Goal: Check status: Check status

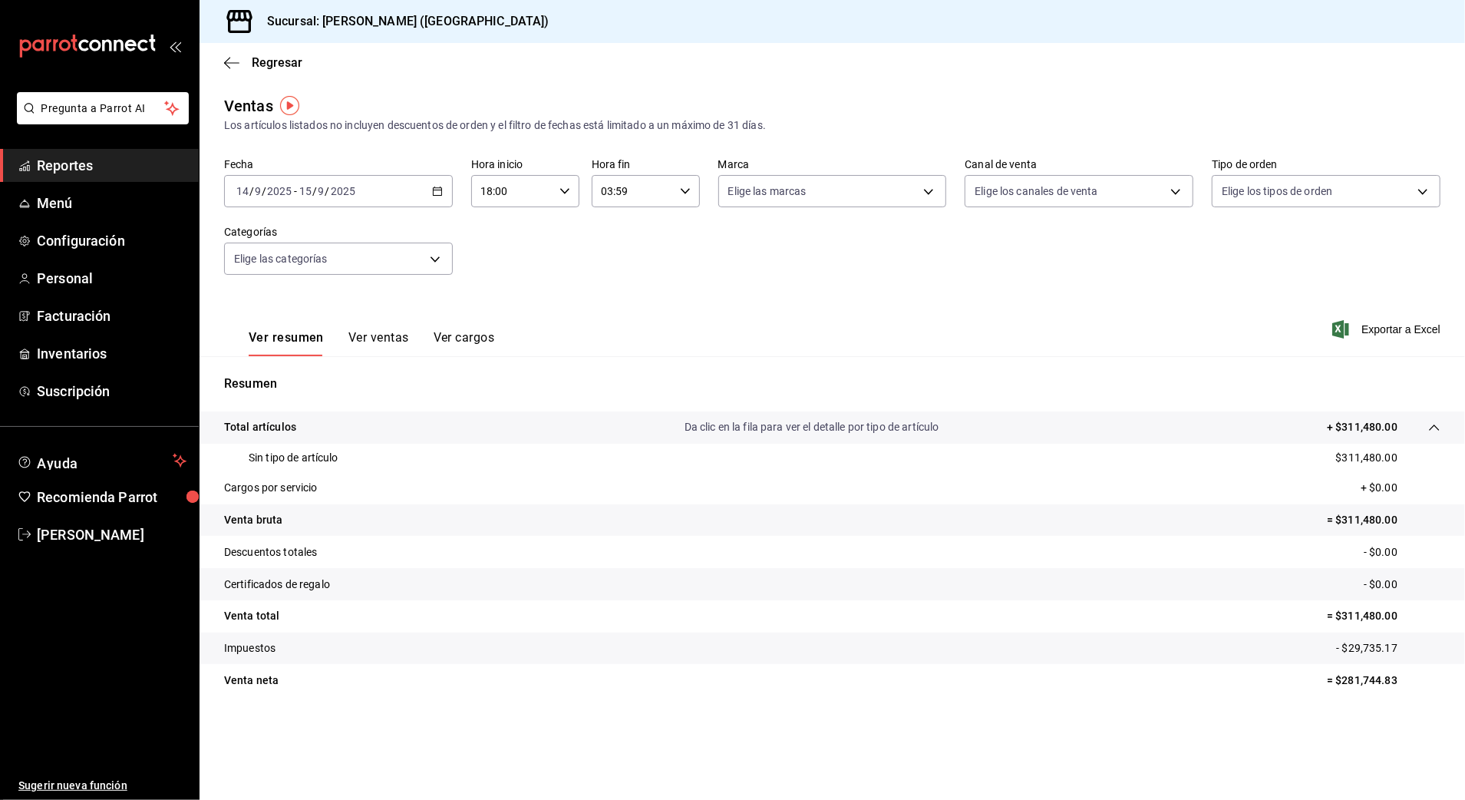
click at [440, 191] on icon "button" at bounding box center [437, 191] width 11 height 11
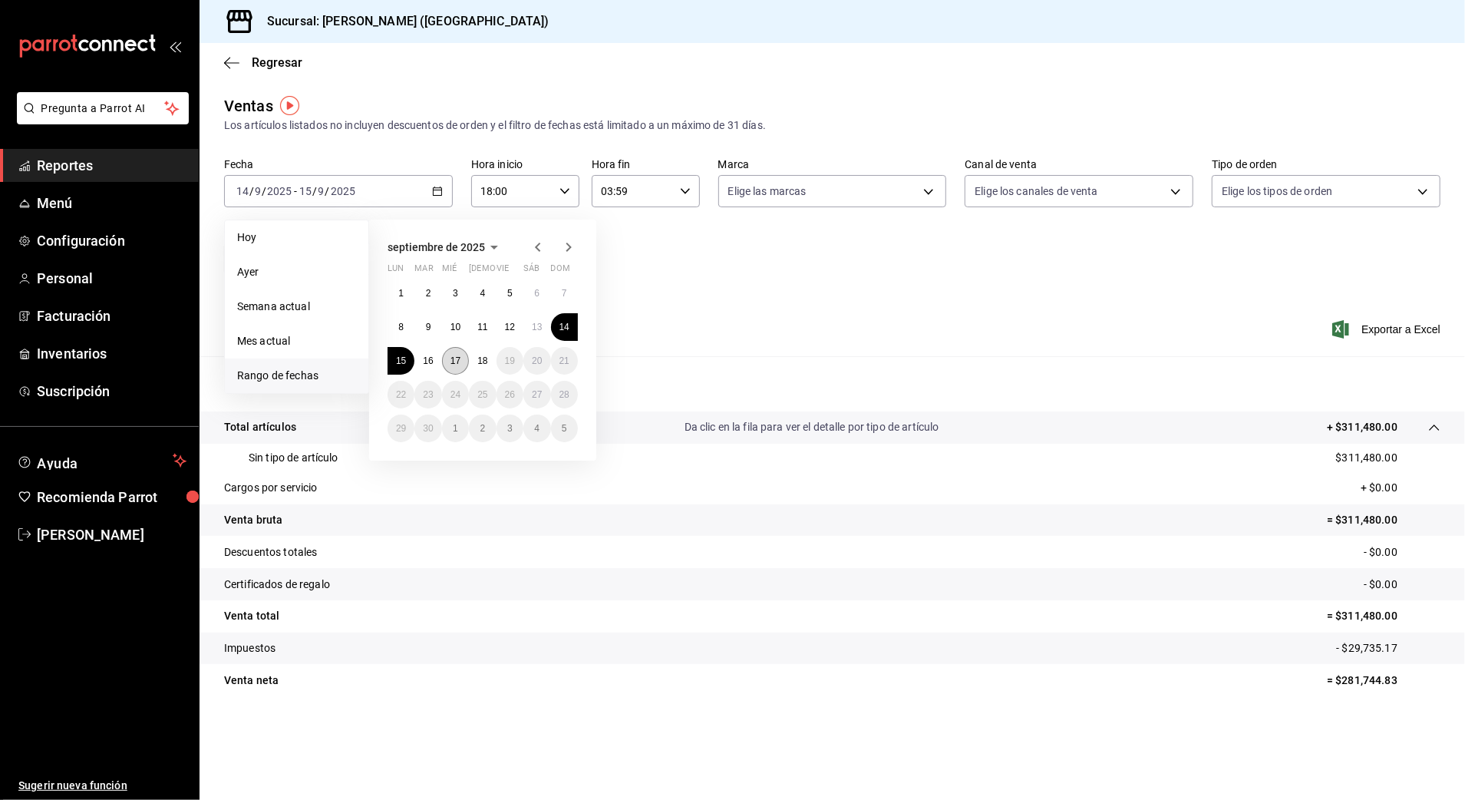
click at [461, 363] on abbr "17" at bounding box center [456, 360] width 10 height 11
click at [477, 363] on abbr "18" at bounding box center [482, 360] width 10 height 11
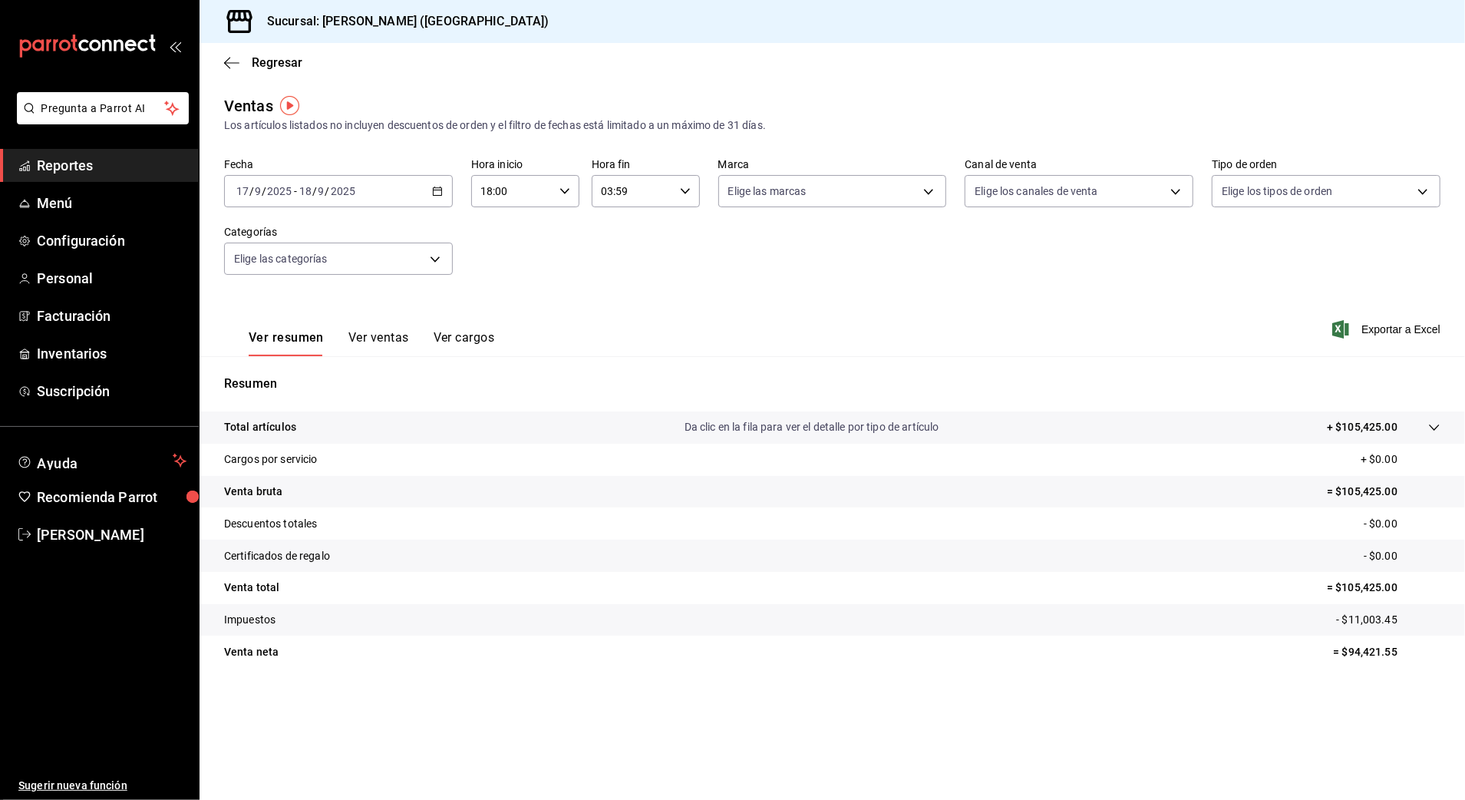
click at [527, 193] on input "18:00" at bounding box center [512, 191] width 82 height 31
click at [504, 286] on span "03" at bounding box center [499, 292] width 30 height 12
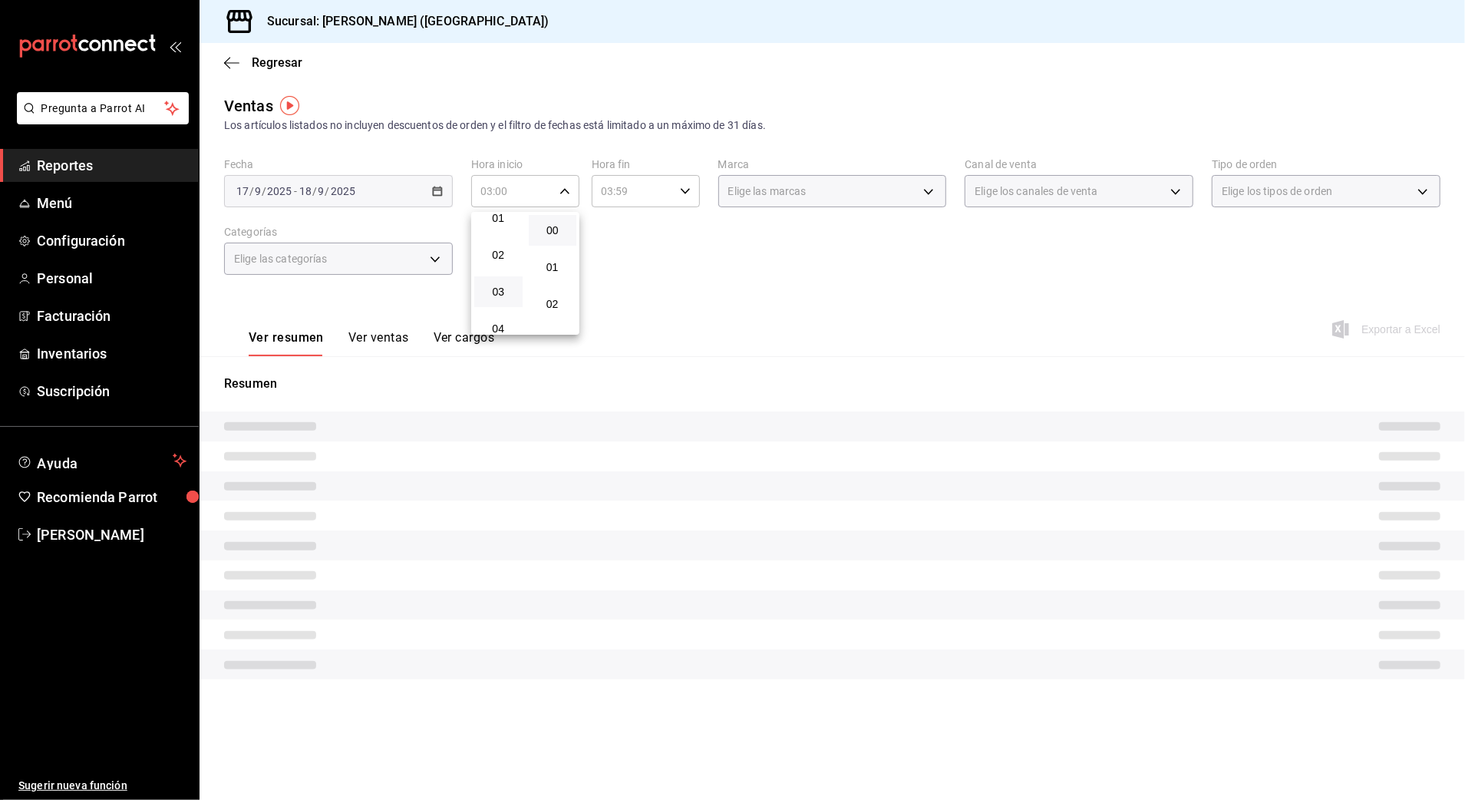
click at [663, 182] on div at bounding box center [732, 400] width 1465 height 800
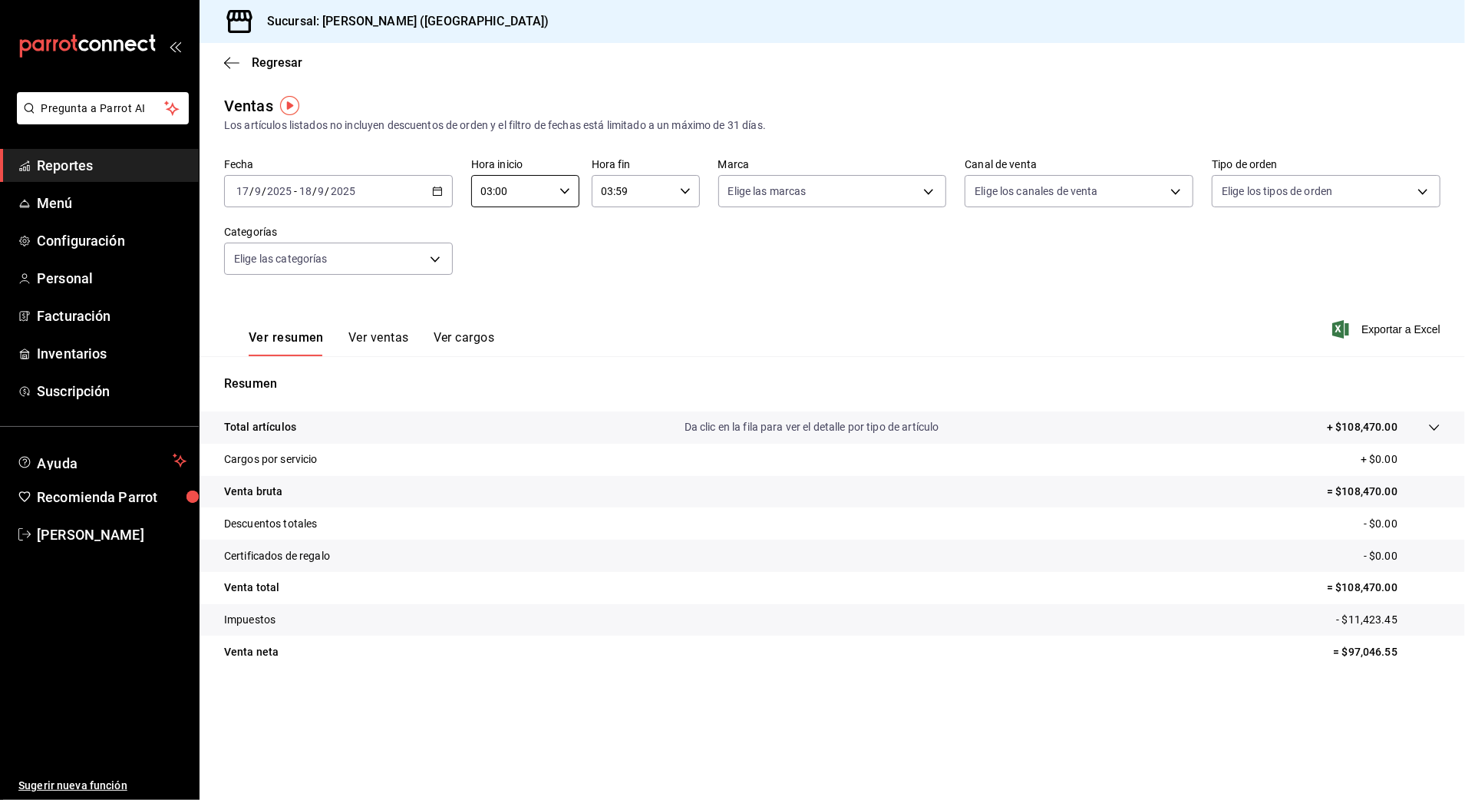
click at [663, 186] on input "03:59" at bounding box center [633, 191] width 82 height 31
click at [547, 189] on div at bounding box center [732, 400] width 1465 height 800
click at [499, 206] on div "03:00 Hora inicio" at bounding box center [525, 191] width 108 height 32
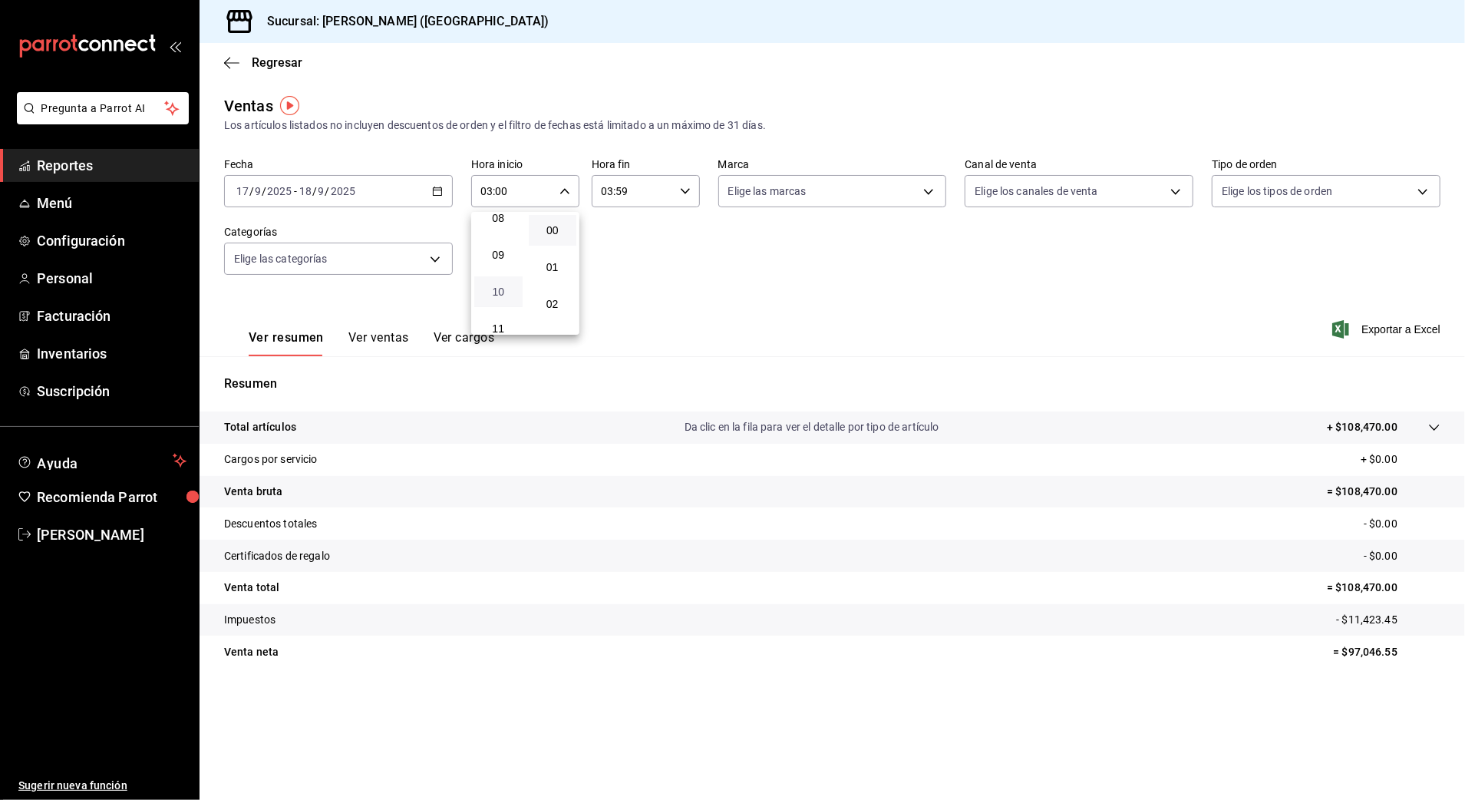
click at [504, 289] on span "10" at bounding box center [499, 292] width 30 height 12
type input "10:00"
click at [637, 194] on div at bounding box center [732, 400] width 1465 height 800
click at [626, 203] on input "03:59" at bounding box center [633, 191] width 82 height 31
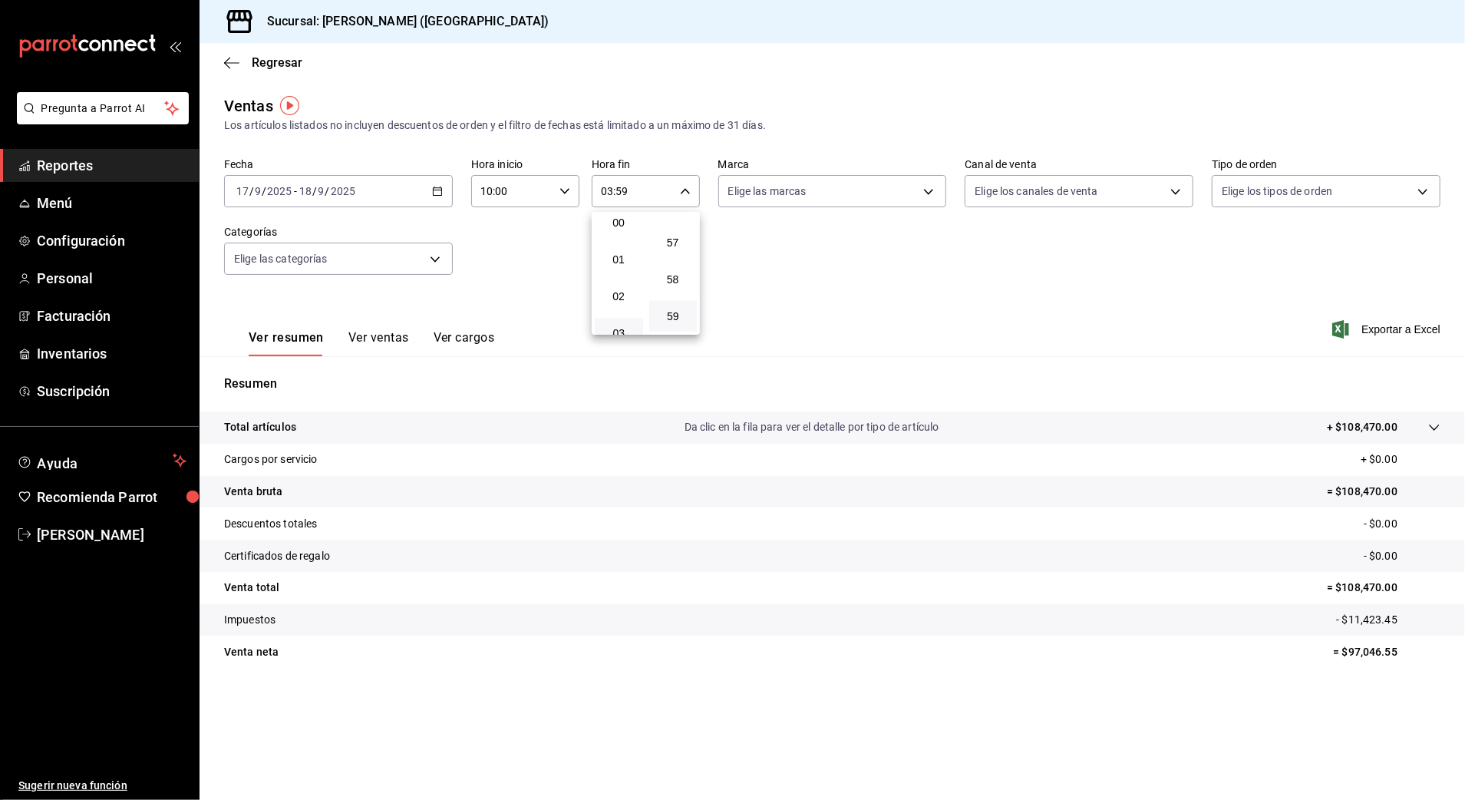
click at [620, 323] on button "03" at bounding box center [619, 333] width 48 height 31
click at [886, 243] on div at bounding box center [732, 400] width 1465 height 800
click at [848, 104] on div "Ventas Los artículos listados no incluyen descuentos de orden y el filtro de fe…" at bounding box center [832, 113] width 1217 height 39
click at [157, 170] on span "Reportes" at bounding box center [112, 165] width 150 height 21
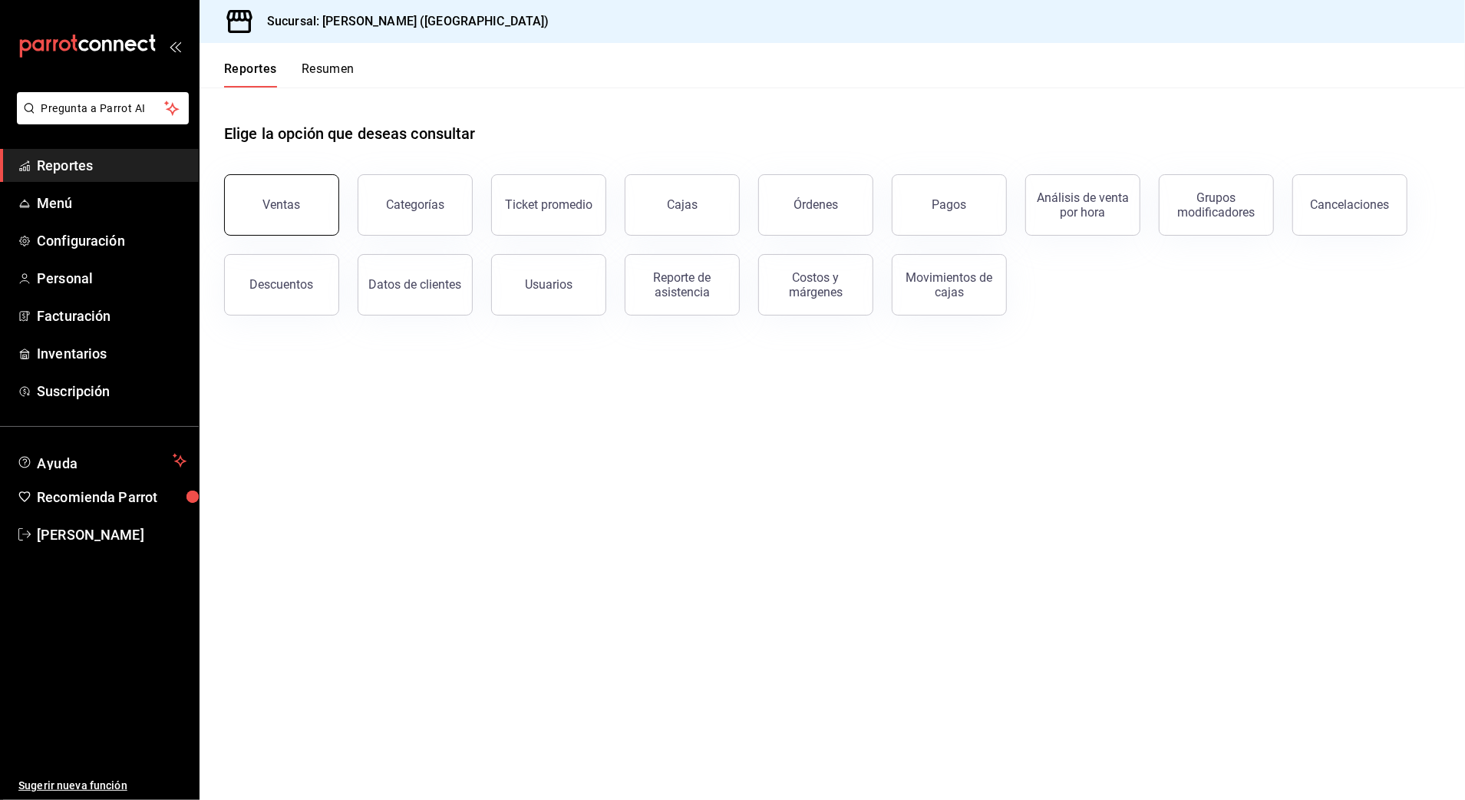
click at [293, 216] on button "Ventas" at bounding box center [281, 204] width 115 height 61
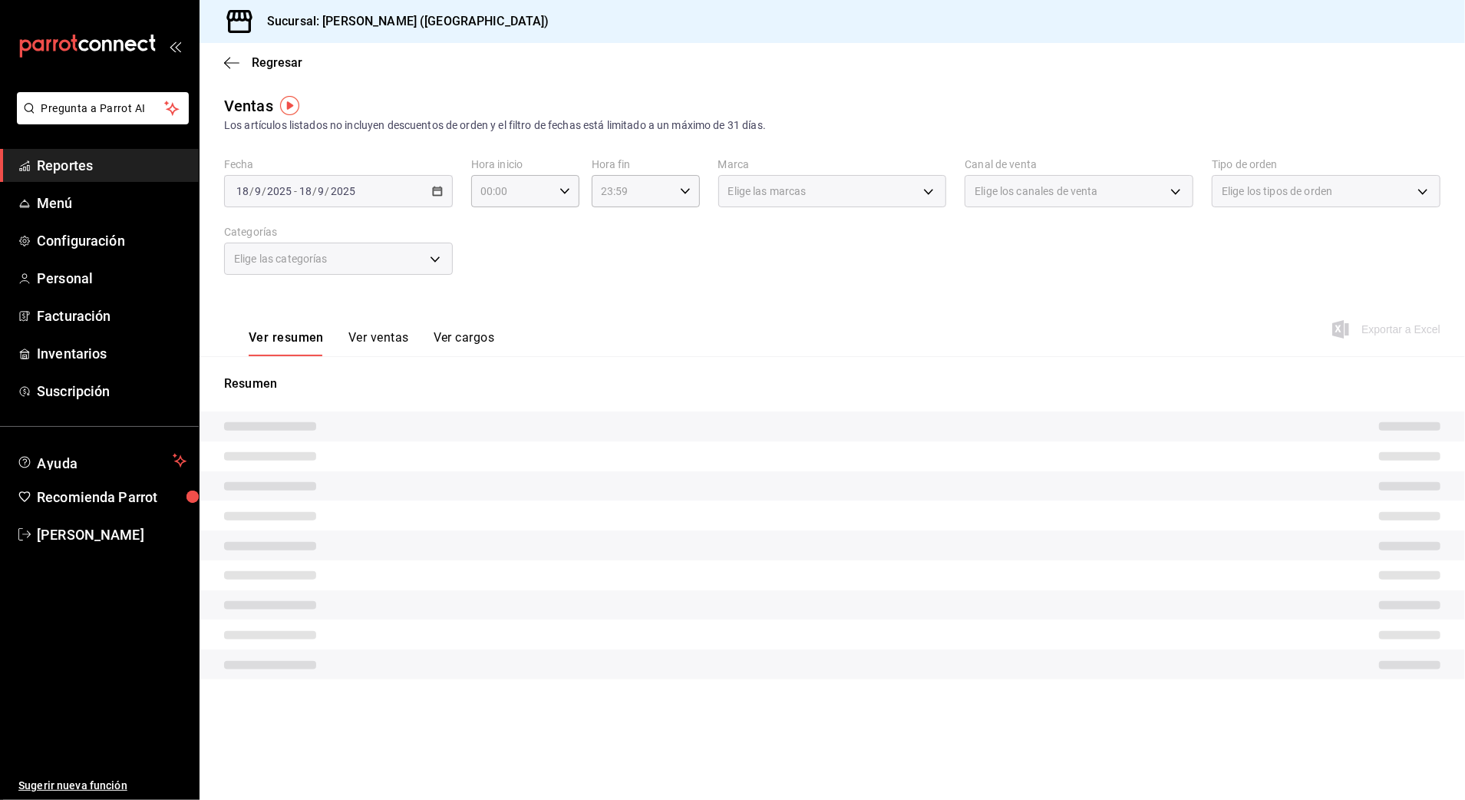
click at [375, 187] on div "[DATE] [DATE] - [DATE] [DATE]" at bounding box center [338, 191] width 229 height 32
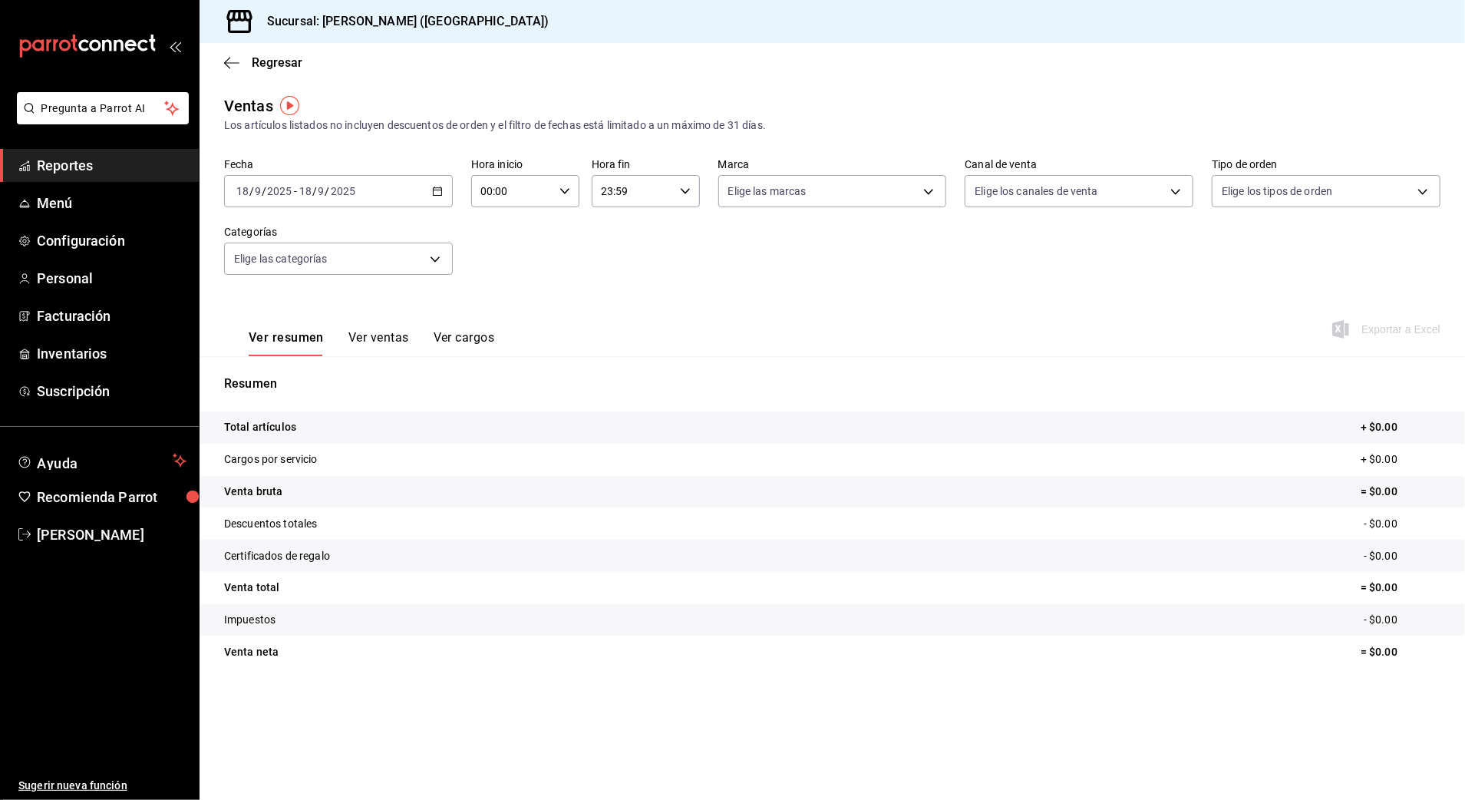
click at [378, 195] on div "[DATE] [DATE] - [DATE] [DATE]" at bounding box center [338, 191] width 229 height 32
click at [296, 375] on span "Rango de fechas" at bounding box center [296, 376] width 119 height 16
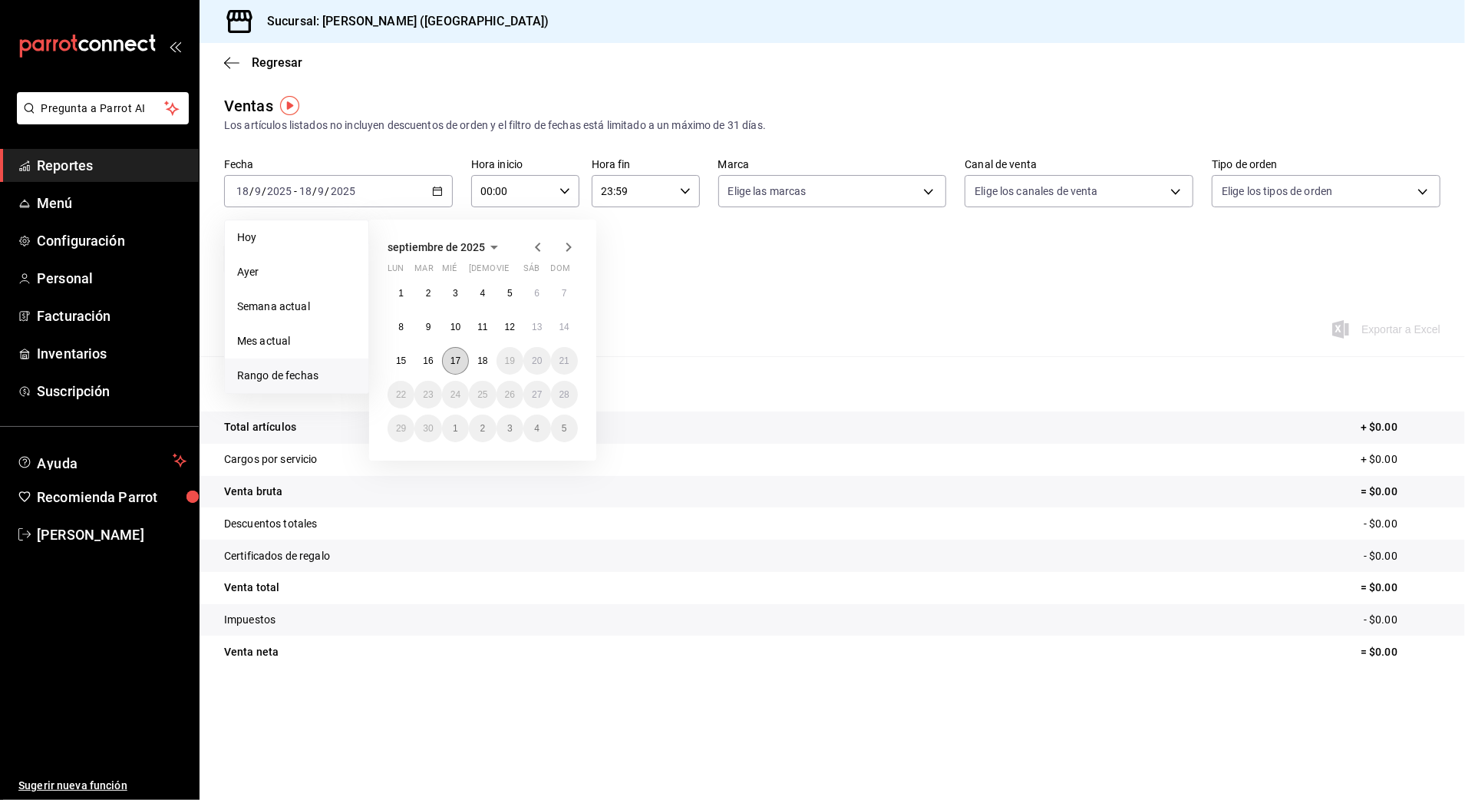
click at [452, 355] on abbr "17" at bounding box center [456, 360] width 10 height 11
click at [477, 363] on abbr "18" at bounding box center [482, 360] width 10 height 11
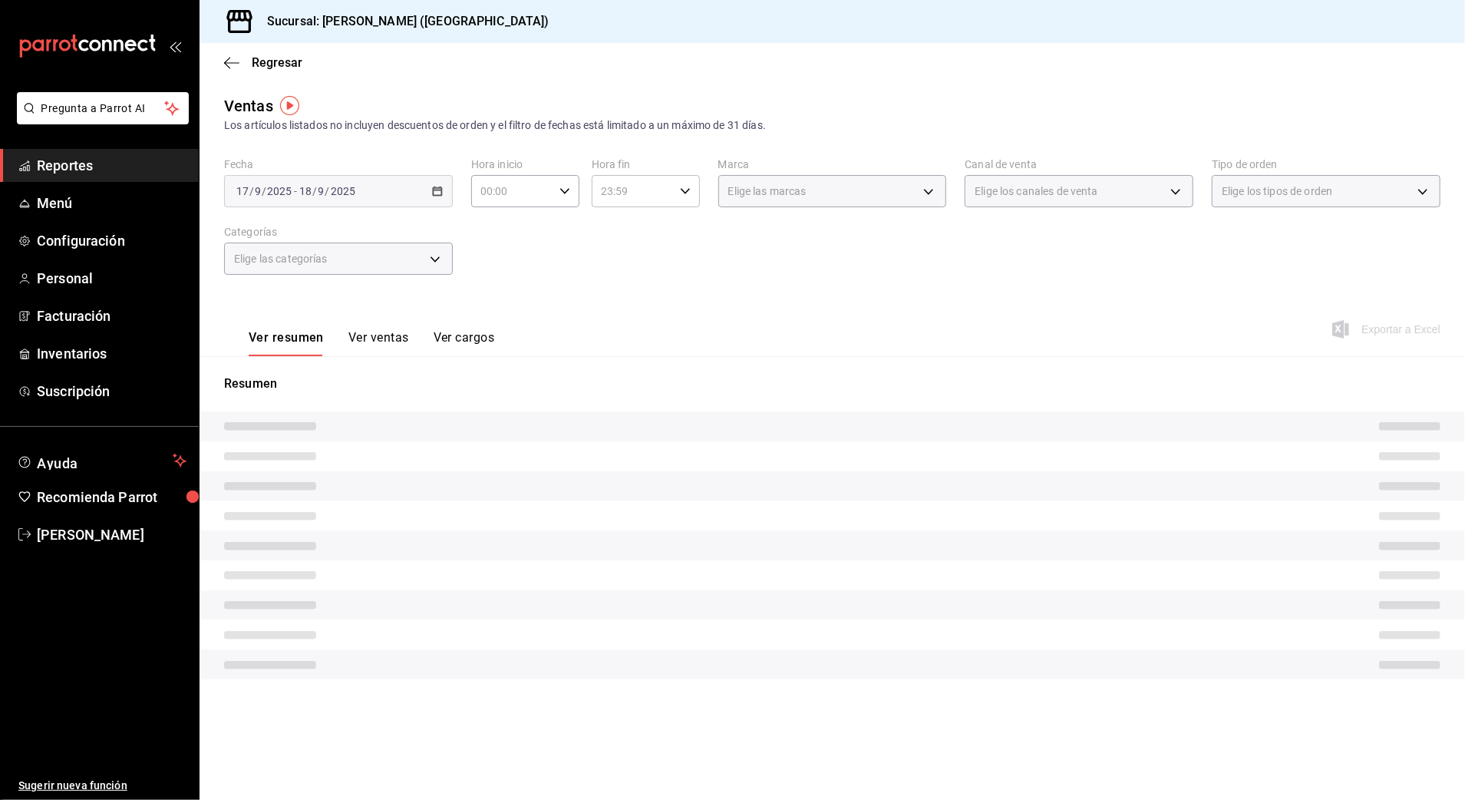
click at [524, 191] on input "00:00" at bounding box center [512, 191] width 82 height 31
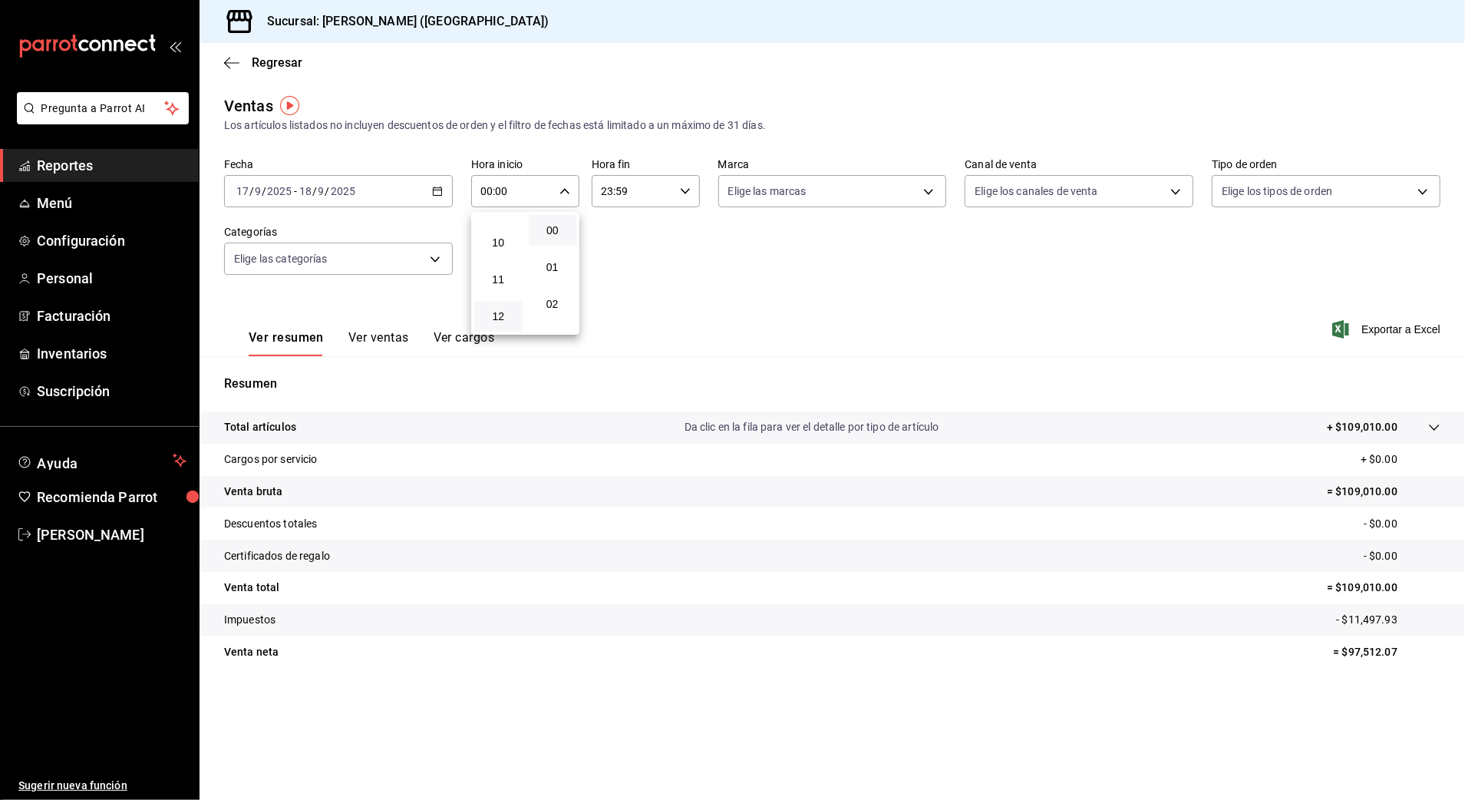
scroll to position [307, 0]
click at [493, 286] on span "10" at bounding box center [499, 292] width 30 height 12
type input "10:00"
click at [626, 183] on div at bounding box center [732, 400] width 1465 height 800
click at [631, 206] on input "23:59" at bounding box center [633, 191] width 82 height 31
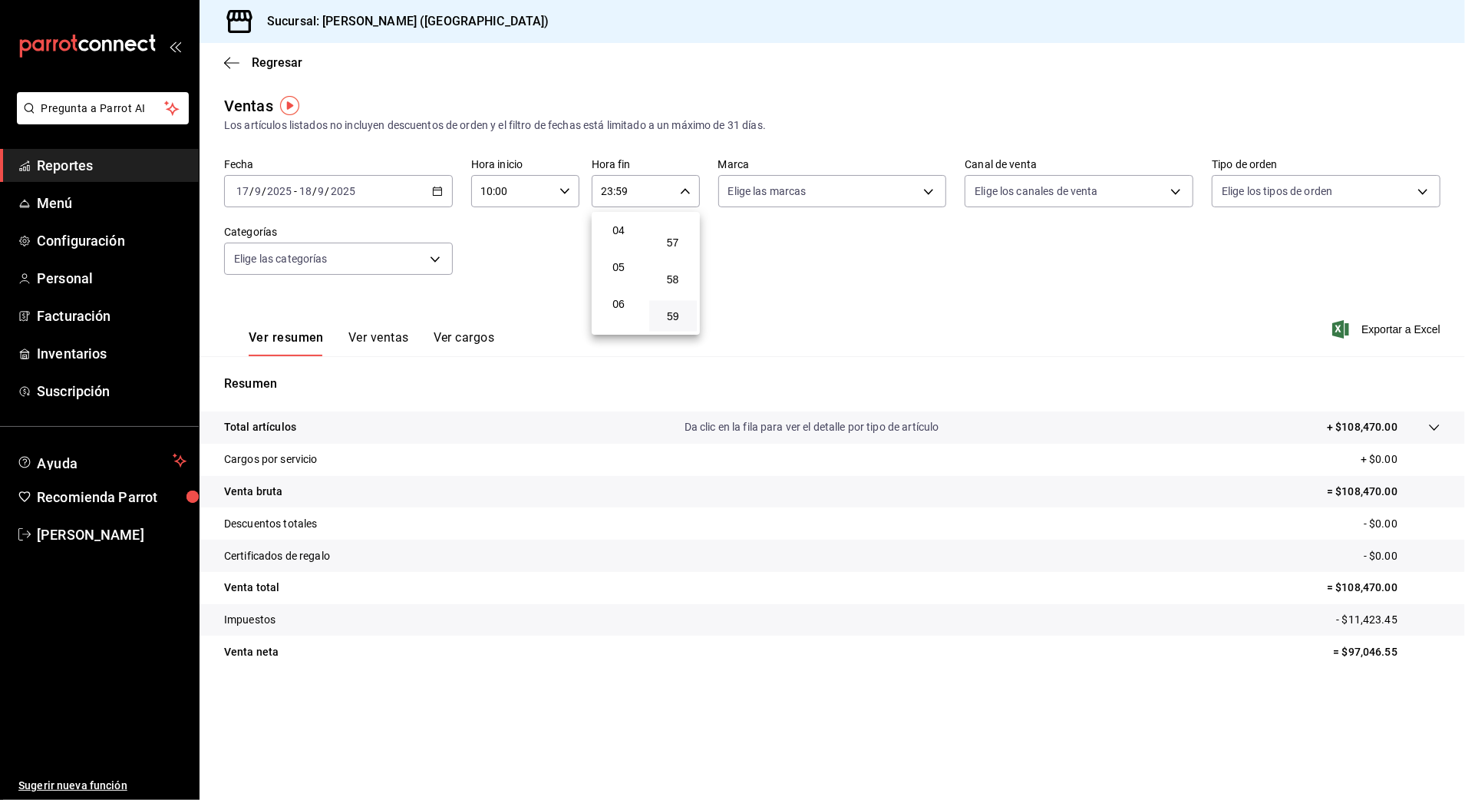
scroll to position [45, 0]
click at [625, 286] on button "03" at bounding box center [619, 296] width 48 height 31
type input "03:59"
click at [756, 240] on div at bounding box center [732, 400] width 1465 height 800
click at [811, 250] on div "Fecha [DATE] [DATE] - [DATE] [DATE] Hora inicio 10:00 Hora inicio Hora fin 03:5…" at bounding box center [832, 225] width 1217 height 135
